Goal: Navigation & Orientation: Understand site structure

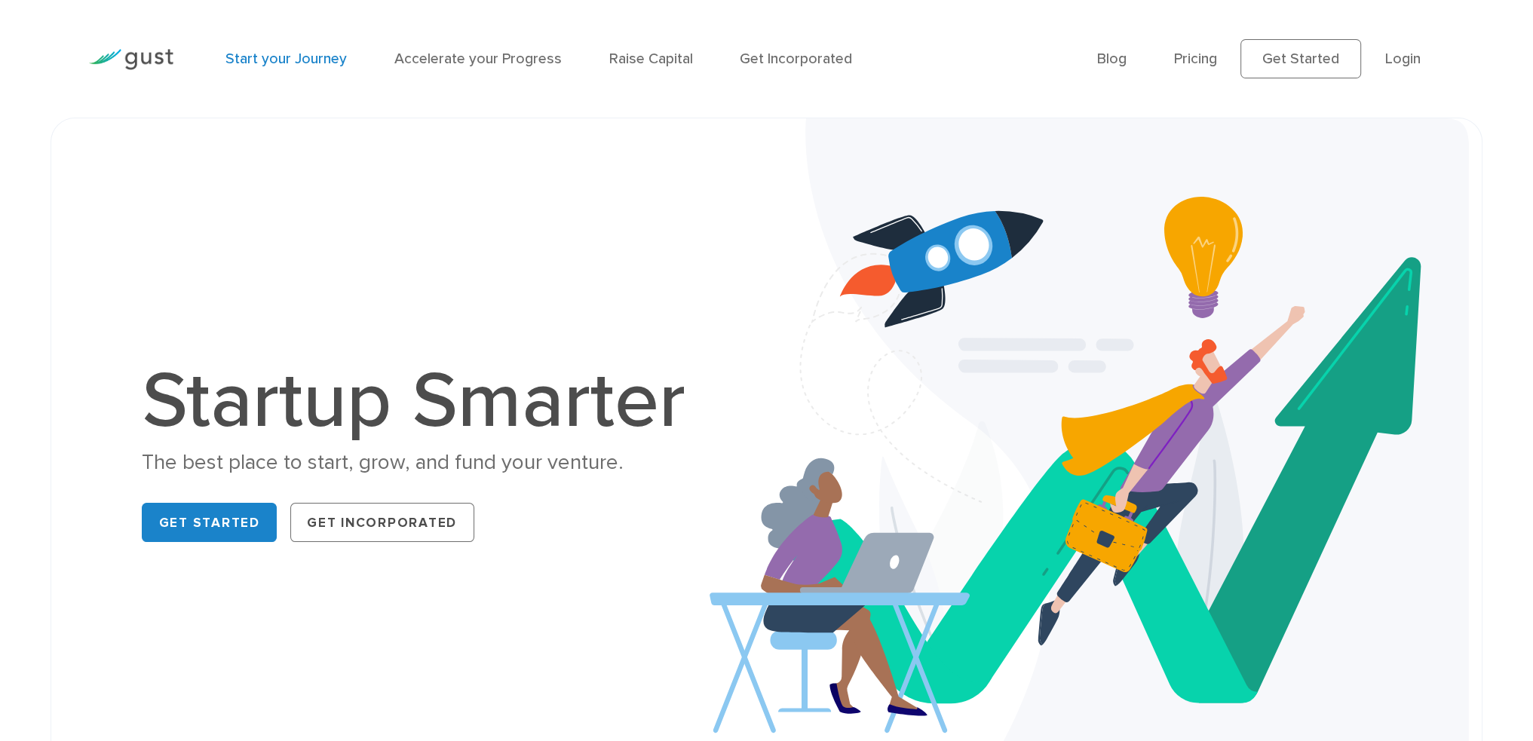
click at [256, 62] on link "Start your Journey" at bounding box center [285, 58] width 121 height 17
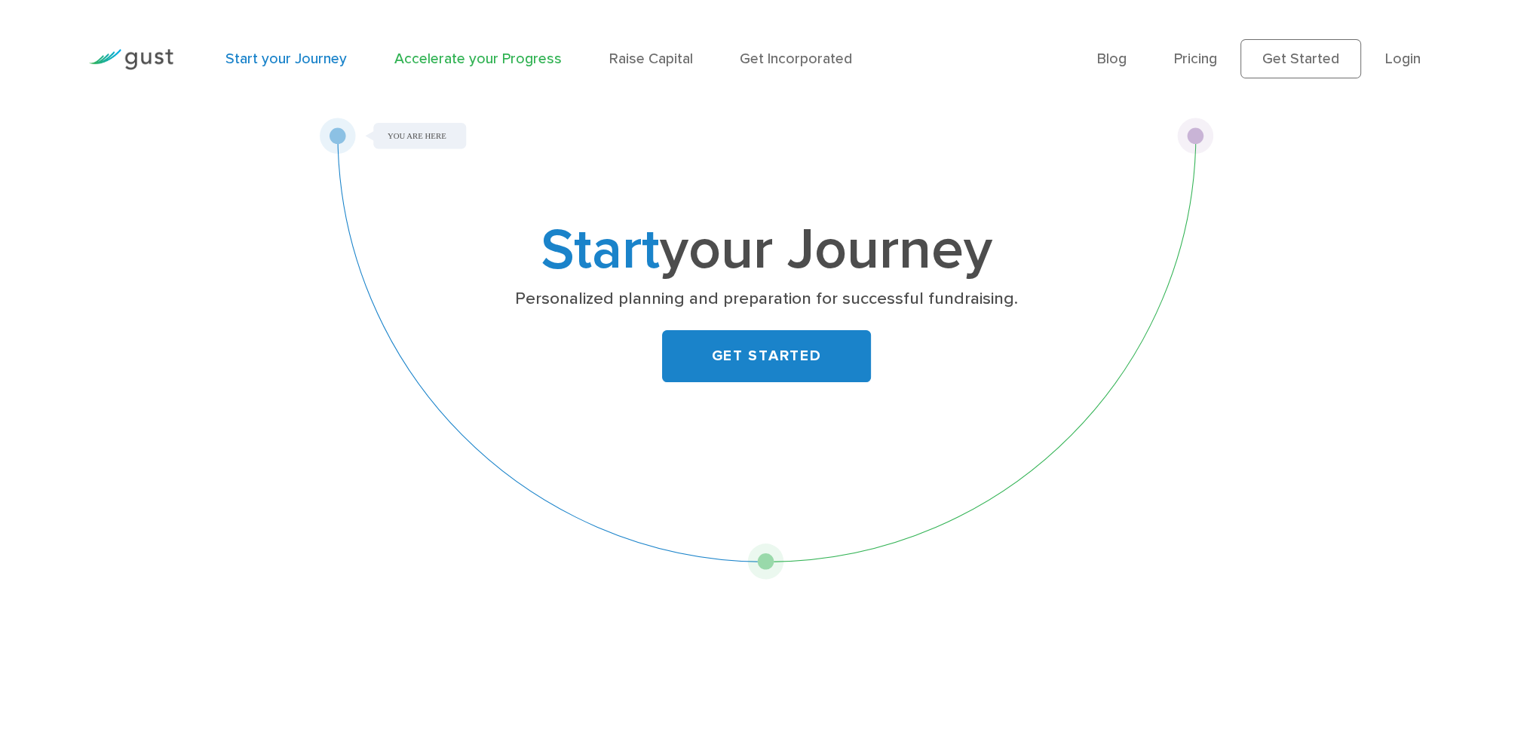
click at [440, 56] on link "Accelerate your Progress" at bounding box center [477, 58] width 167 height 17
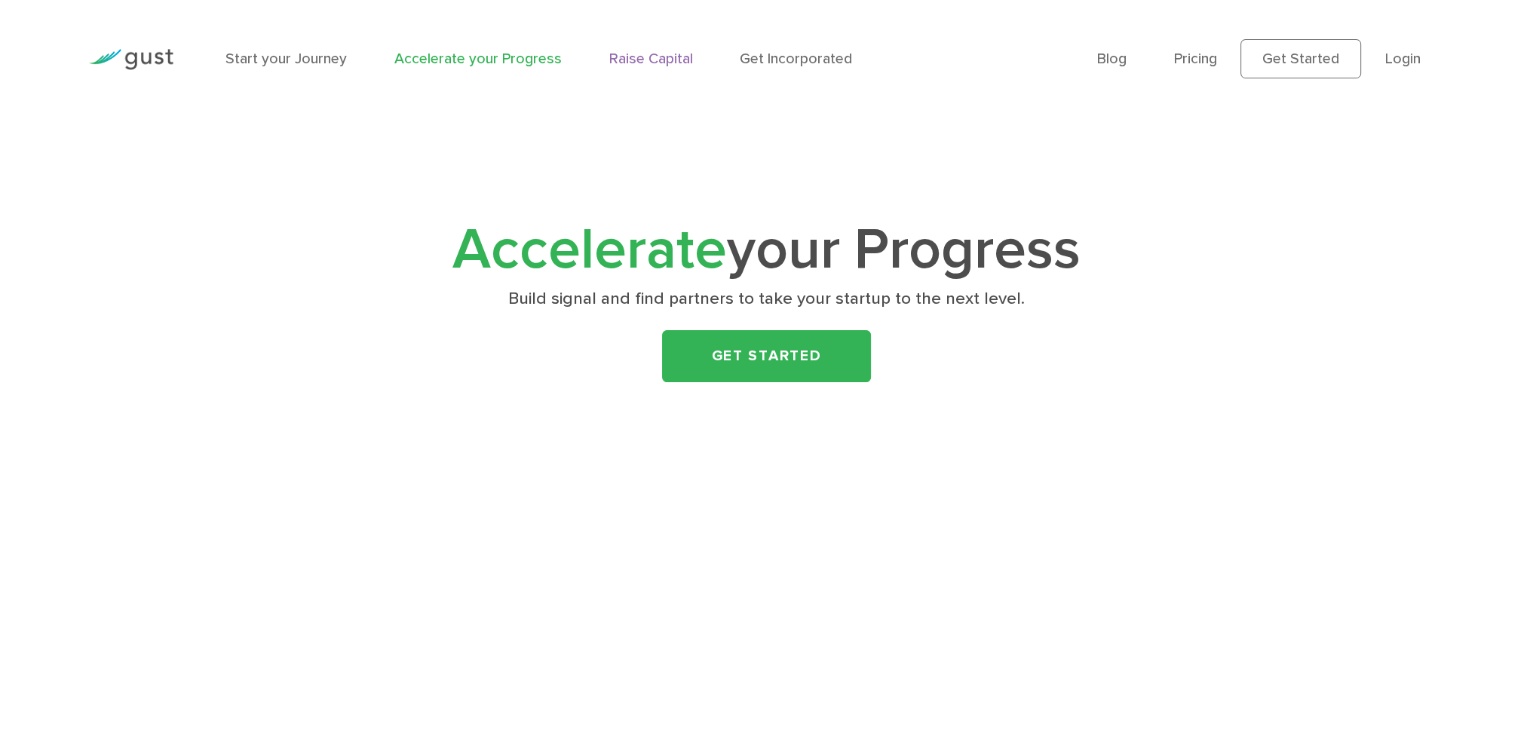
click at [620, 55] on link "Raise Capital" at bounding box center [651, 58] width 84 height 17
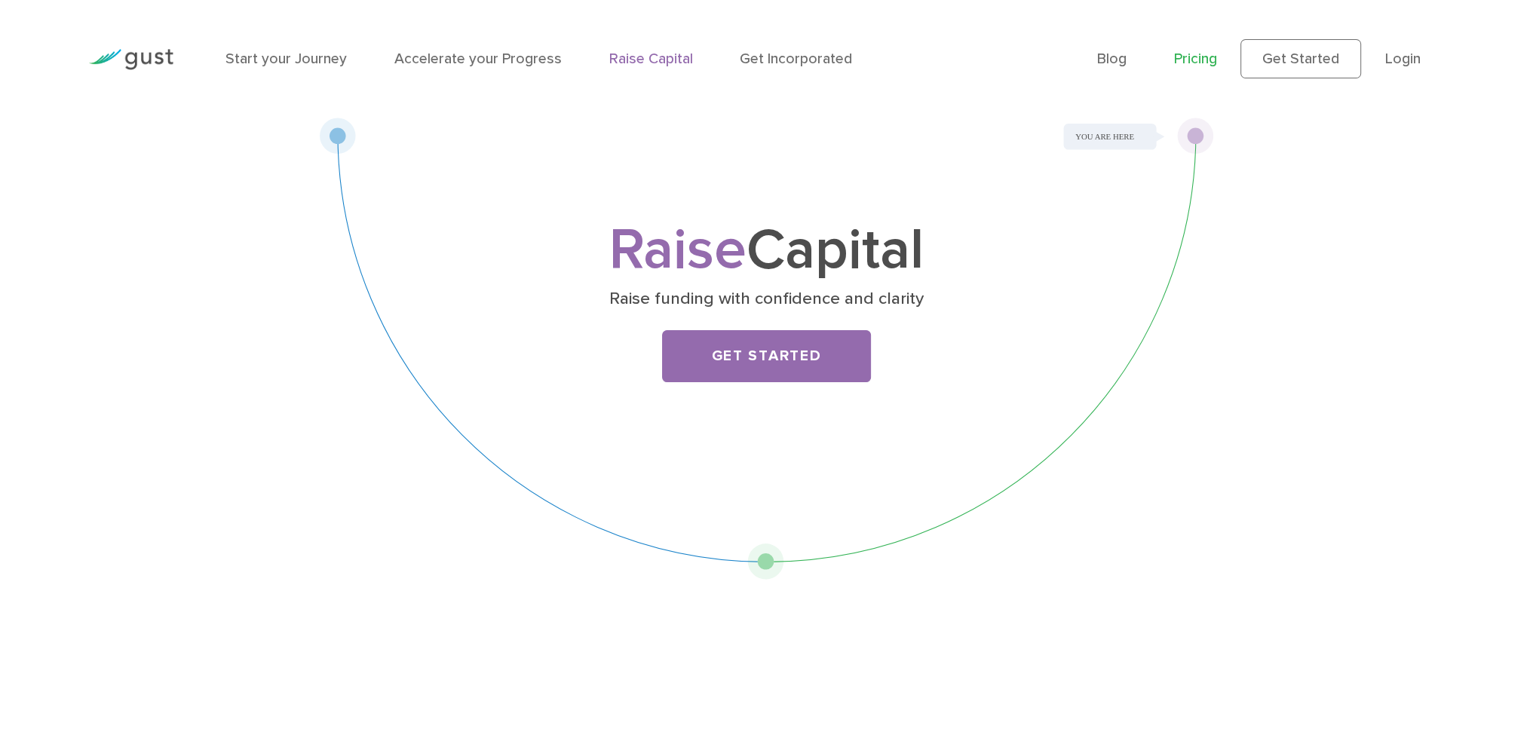
click at [1209, 59] on link "Pricing" at bounding box center [1195, 58] width 43 height 17
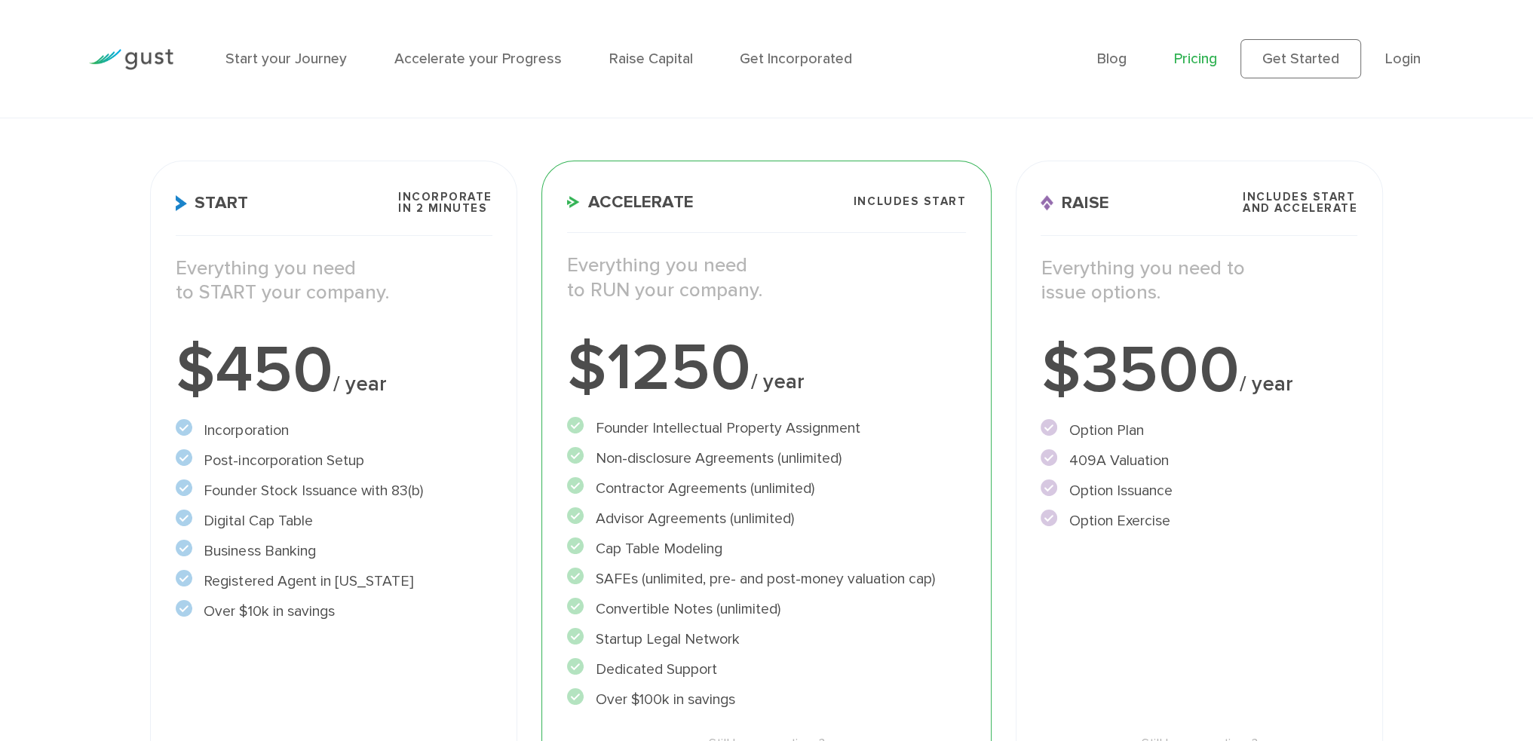
scroll to position [226, 0]
